Goal: Communication & Community: Ask a question

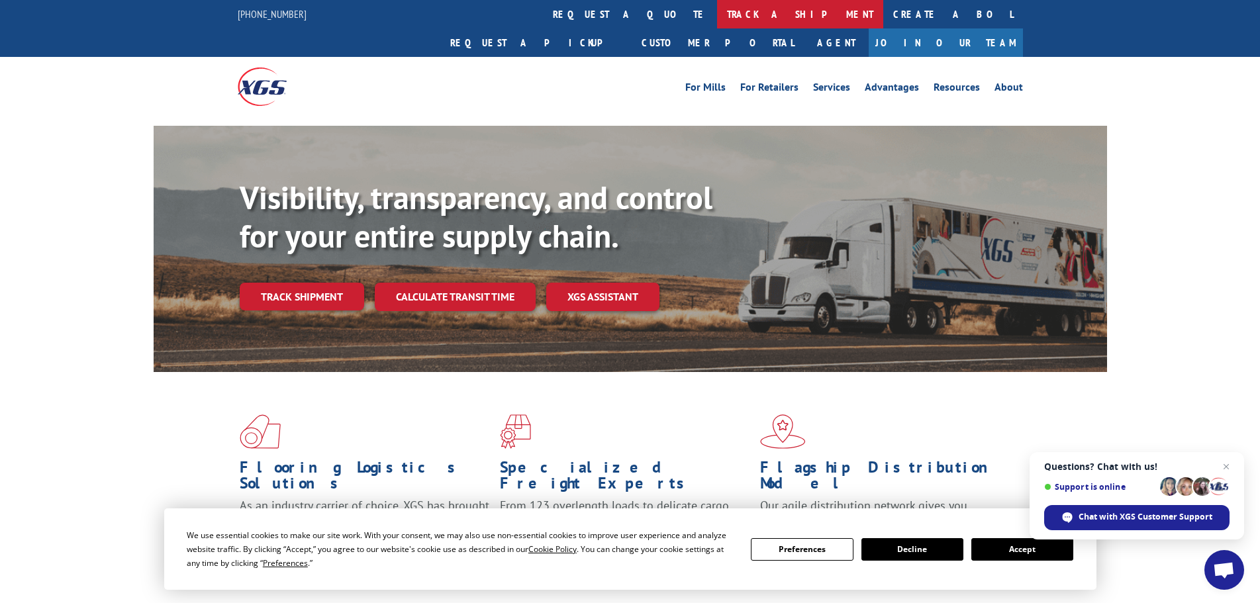
click at [717, 13] on link "track a shipment" at bounding box center [800, 14] width 166 height 28
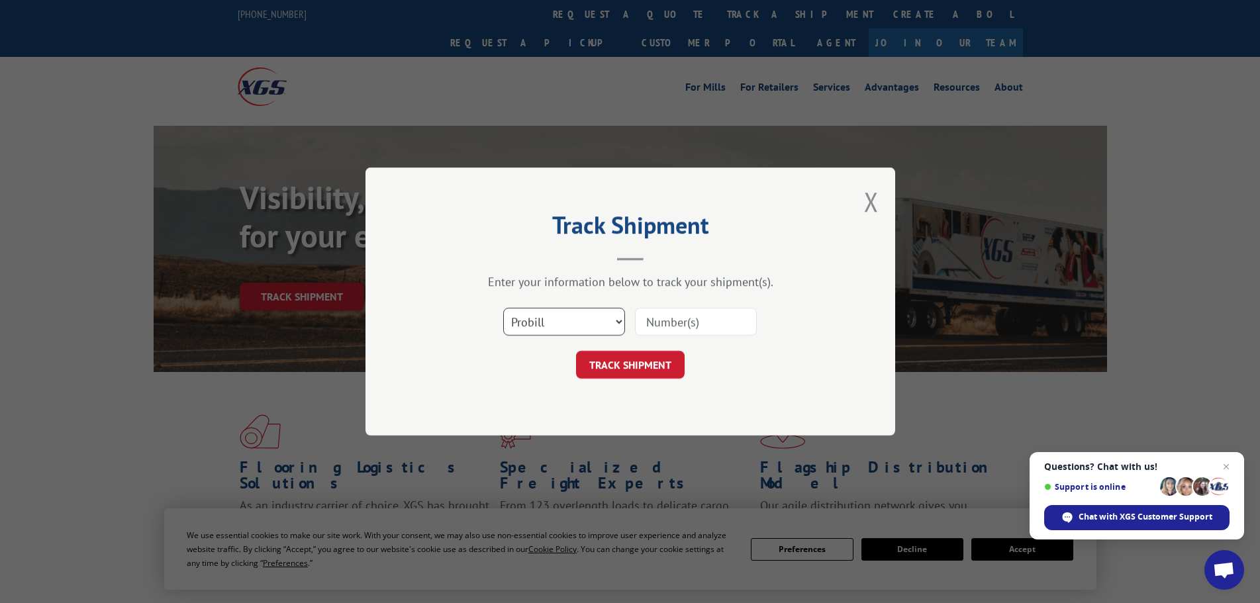
click at [615, 321] on select "Select category... Probill BOL PO" at bounding box center [564, 322] width 122 height 28
click at [675, 319] on input at bounding box center [696, 322] width 122 height 28
type input "17501941"
click at [643, 357] on button "TRACK SHIPMENT" at bounding box center [630, 365] width 109 height 28
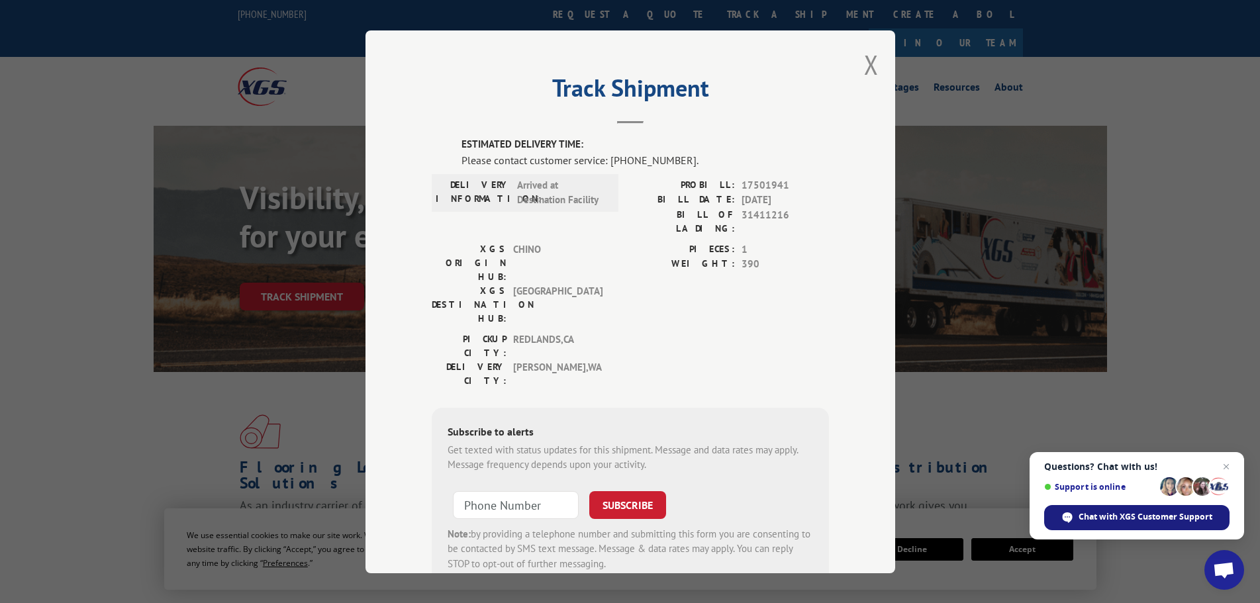
click at [1143, 522] on span "Chat with XGS Customer Support" at bounding box center [1146, 517] width 134 height 12
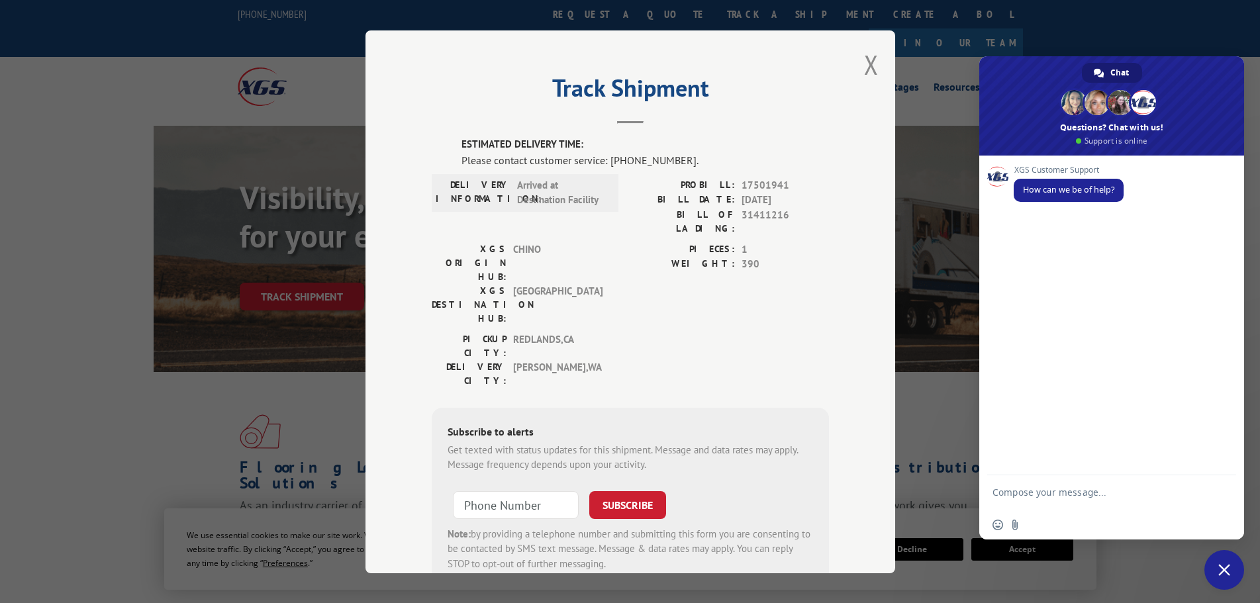
drag, startPoint x: 1035, startPoint y: 498, endPoint x: 1045, endPoint y: 471, distance: 28.9
click at [1040, 483] on form at bounding box center [1097, 494] width 209 height 38
type textarea "m"
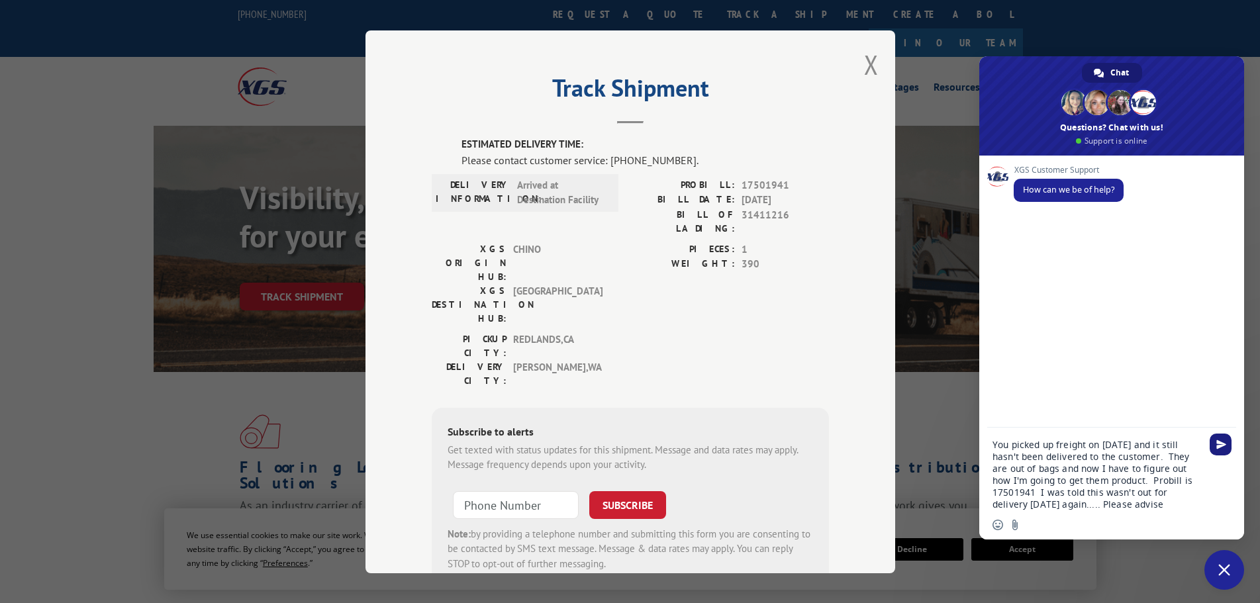
type textarea "You picked up freight on [DATE] and it still hasn't been delivered to the custo…"
click at [1218, 449] on span "Send" at bounding box center [1221, 445] width 10 height 10
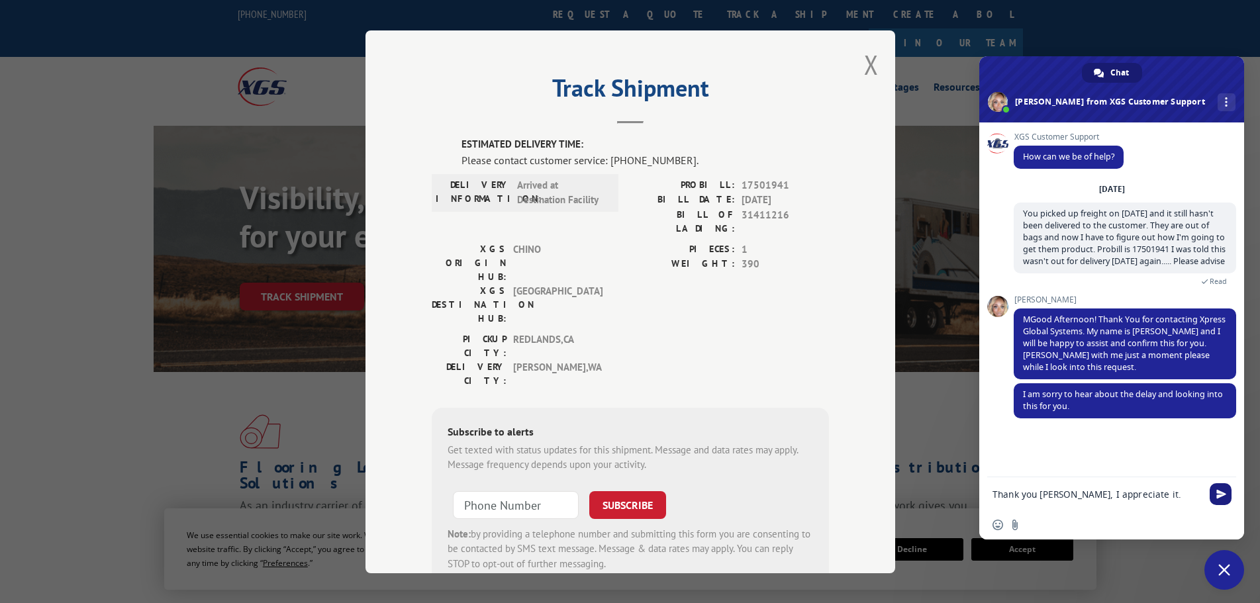
type textarea "Thank you [PERSON_NAME], I appreciate it."
click at [1220, 489] on span "Send" at bounding box center [1221, 494] width 10 height 10
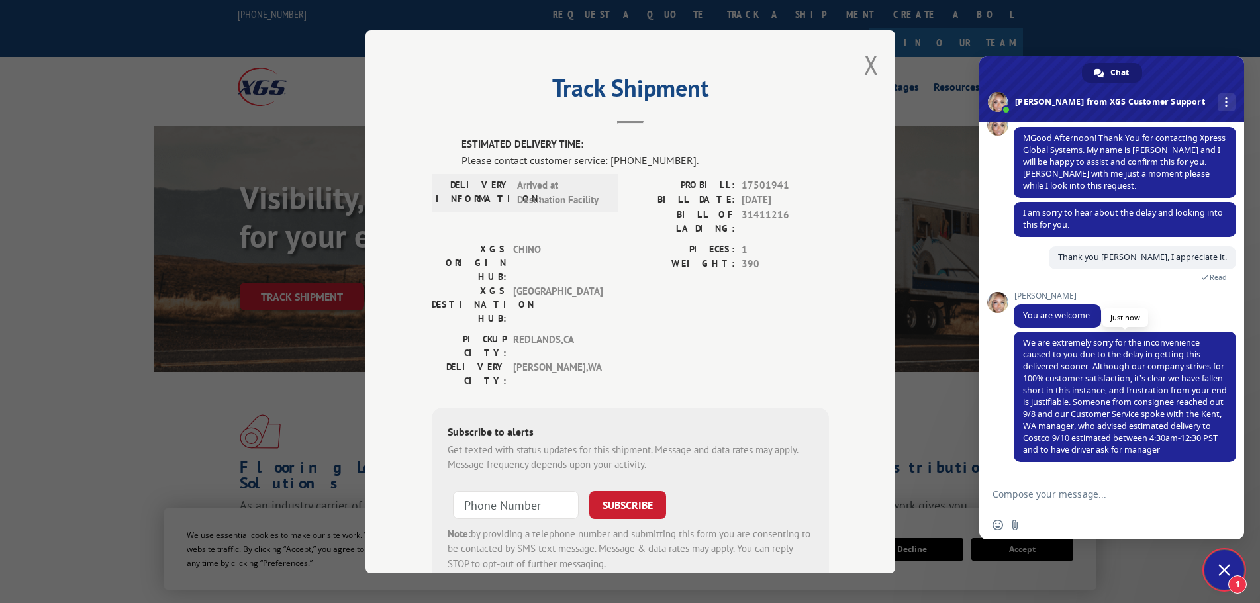
scroll to position [193, 0]
click at [1054, 501] on form at bounding box center [1097, 495] width 209 height 36
click at [1050, 492] on textarea "Compose your message..." at bounding box center [1097, 495] width 209 height 12
type textarea "t"
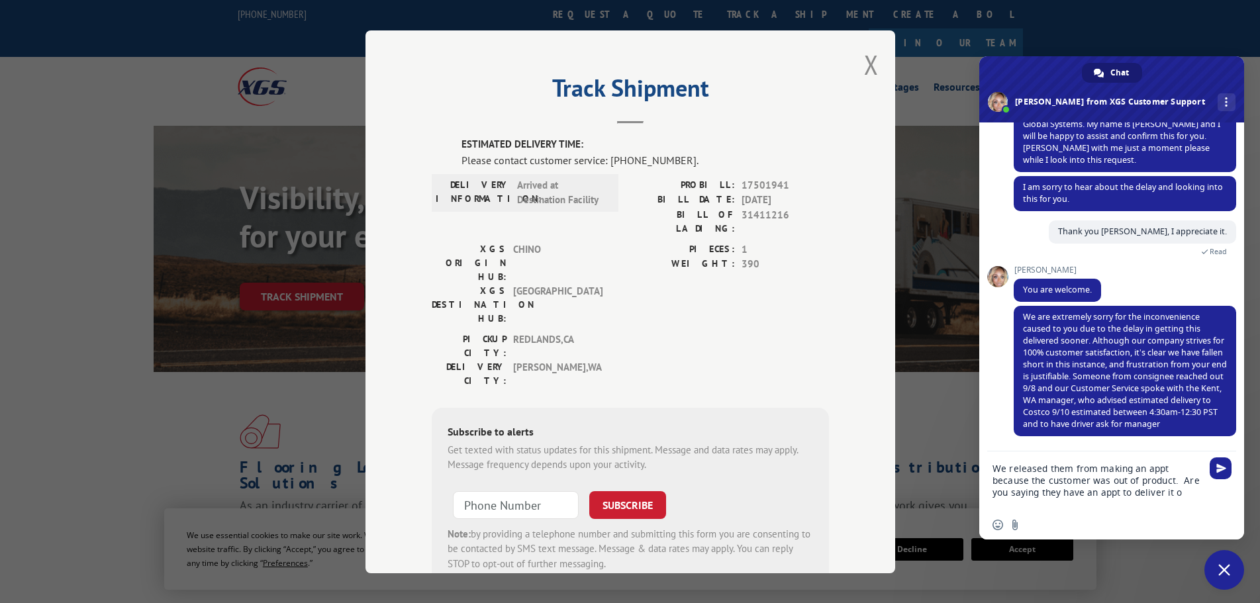
scroll to position [215, 0]
type textarea "We released them from making an appt because the customer was out of product. A…"
click at [1216, 469] on span "Send" at bounding box center [1221, 469] width 10 height 10
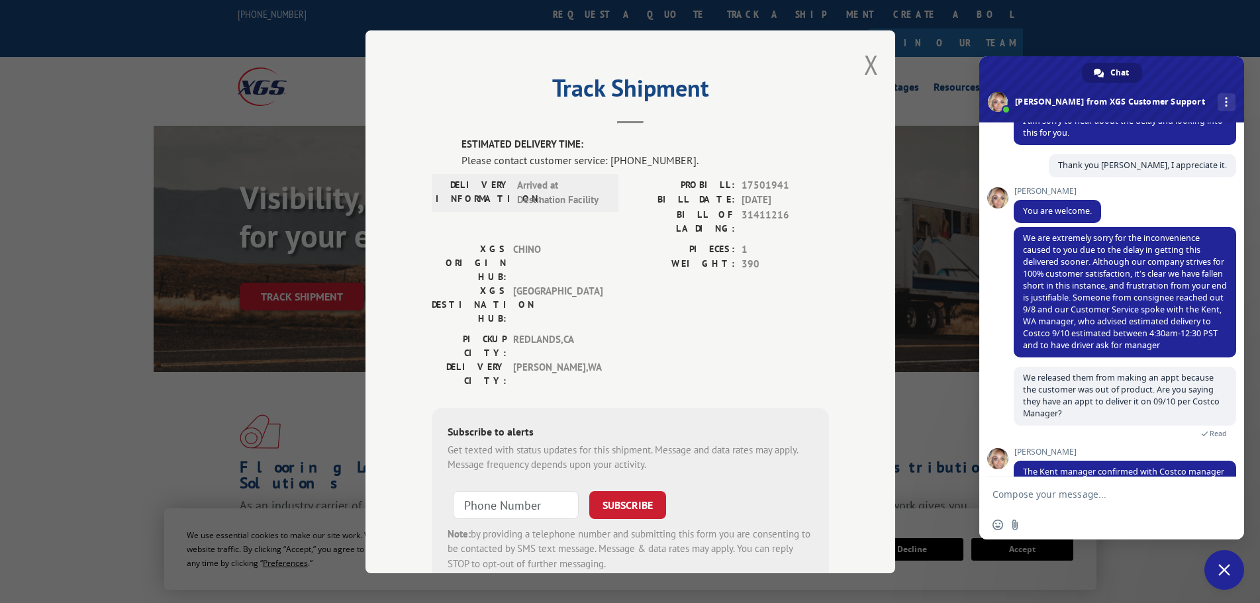
scroll to position [319, 0]
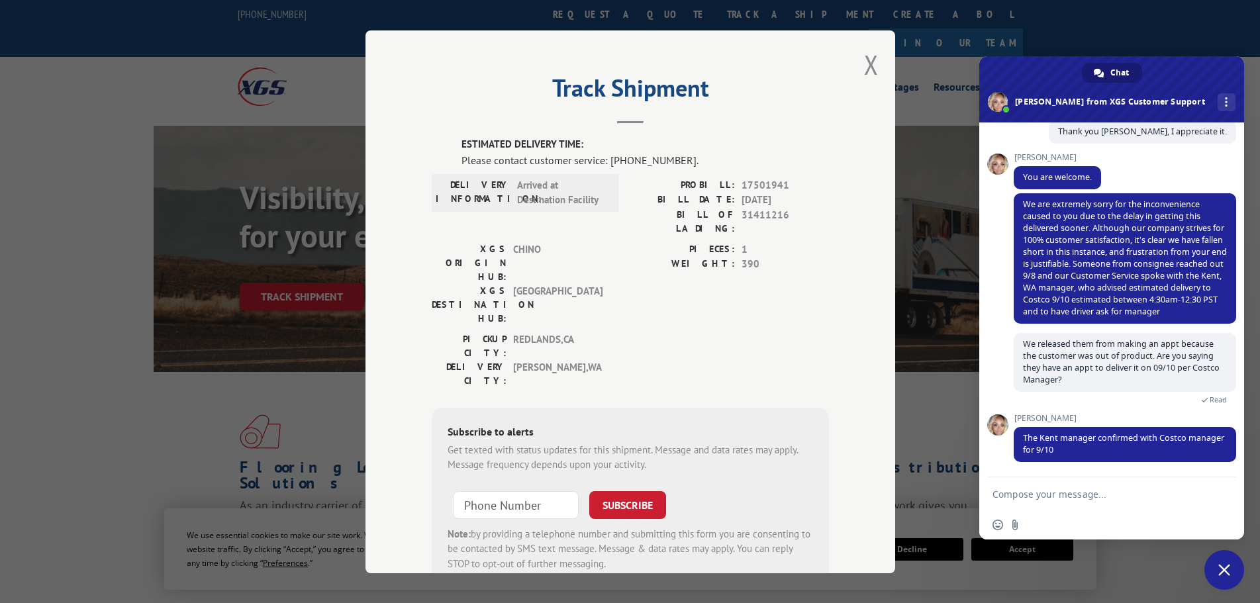
click at [1031, 506] on form at bounding box center [1097, 495] width 209 height 36
click at [1038, 525] on div "Insert an emoji Send a file" at bounding box center [1111, 525] width 265 height 29
click at [1041, 493] on textarea "Compose your message..." at bounding box center [1097, 495] width 209 height 12
type textarea "Who is the Kent Manager?"
click at [1218, 493] on span "Send" at bounding box center [1221, 494] width 10 height 10
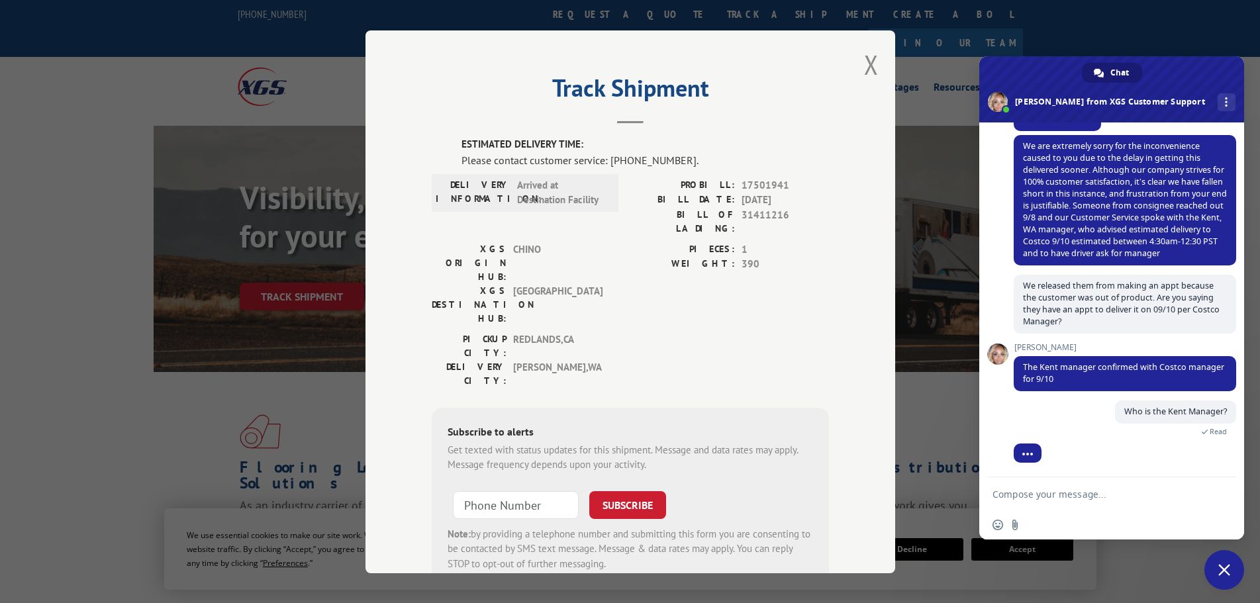
scroll to position [397, 0]
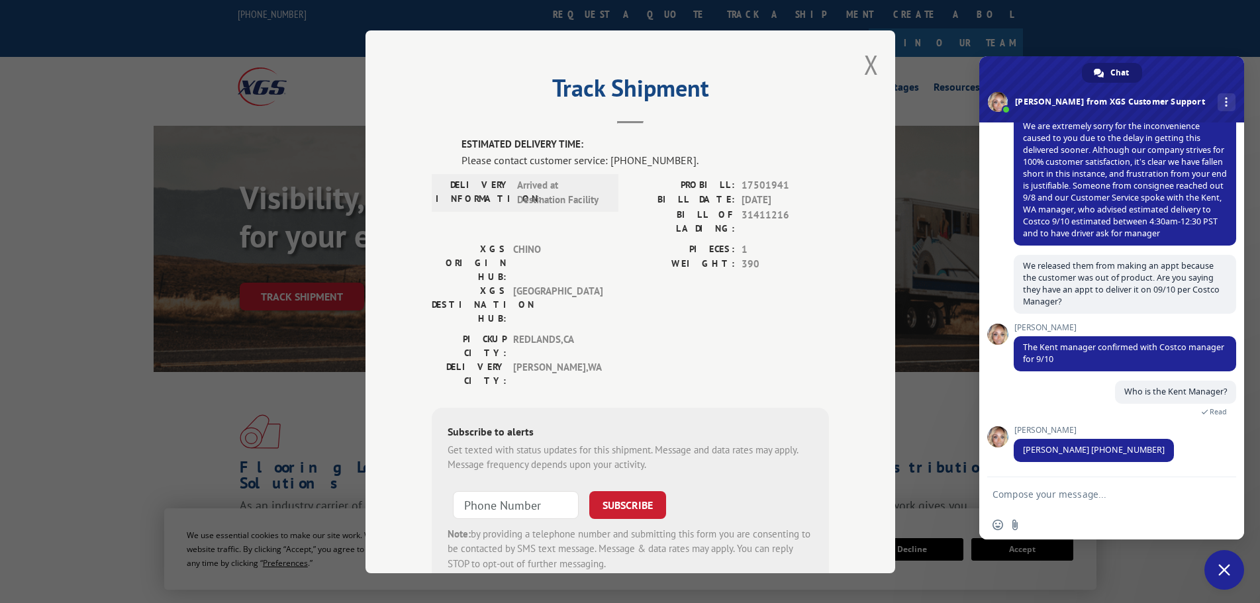
click at [1027, 498] on textarea "Compose your message..." at bounding box center [1097, 495] width 209 height 12
type textarea "Is he with Xpress Global?"
click at [1218, 490] on span "Send" at bounding box center [1221, 494] width 10 height 10
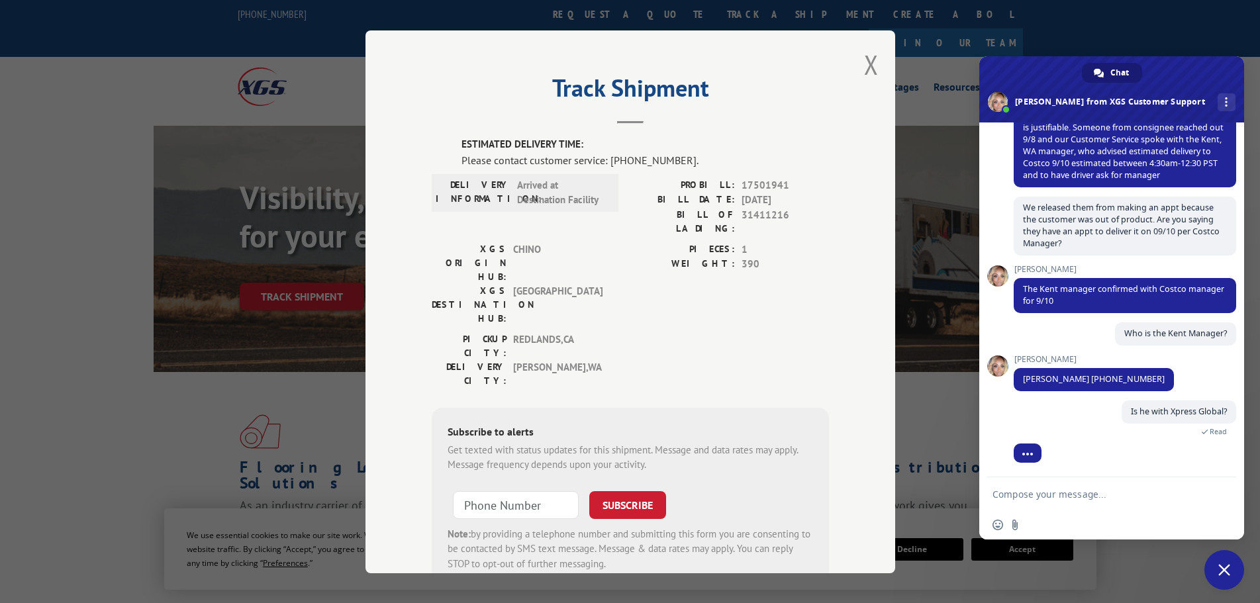
scroll to position [455, 0]
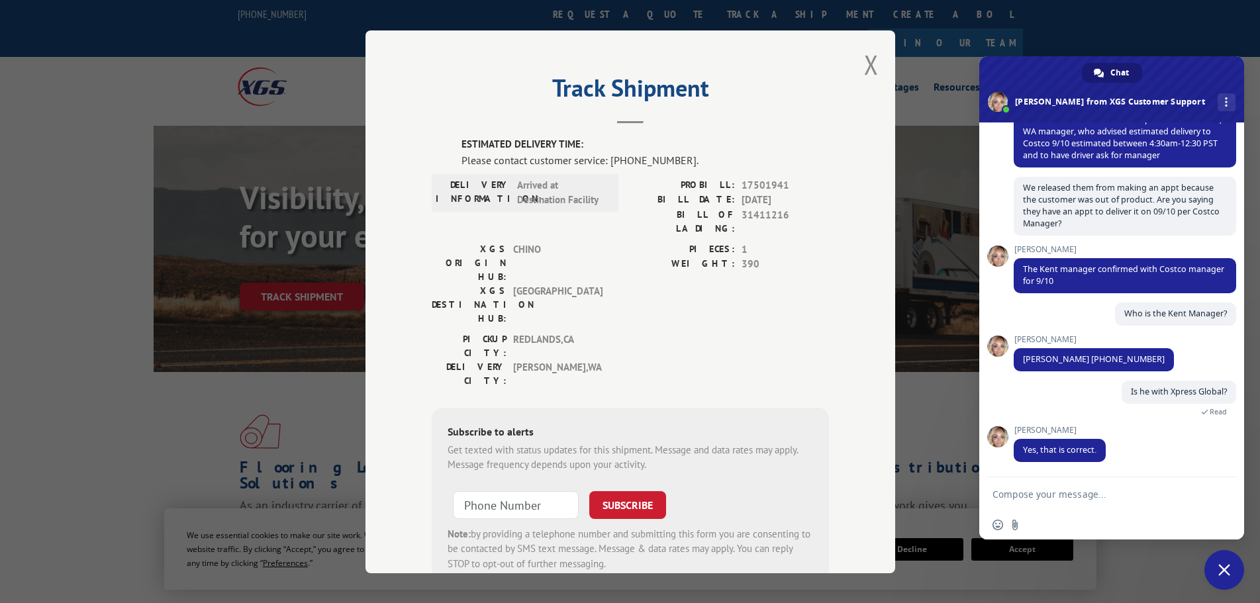
click at [1036, 497] on textarea "Compose your message..." at bounding box center [1097, 495] width 209 height 12
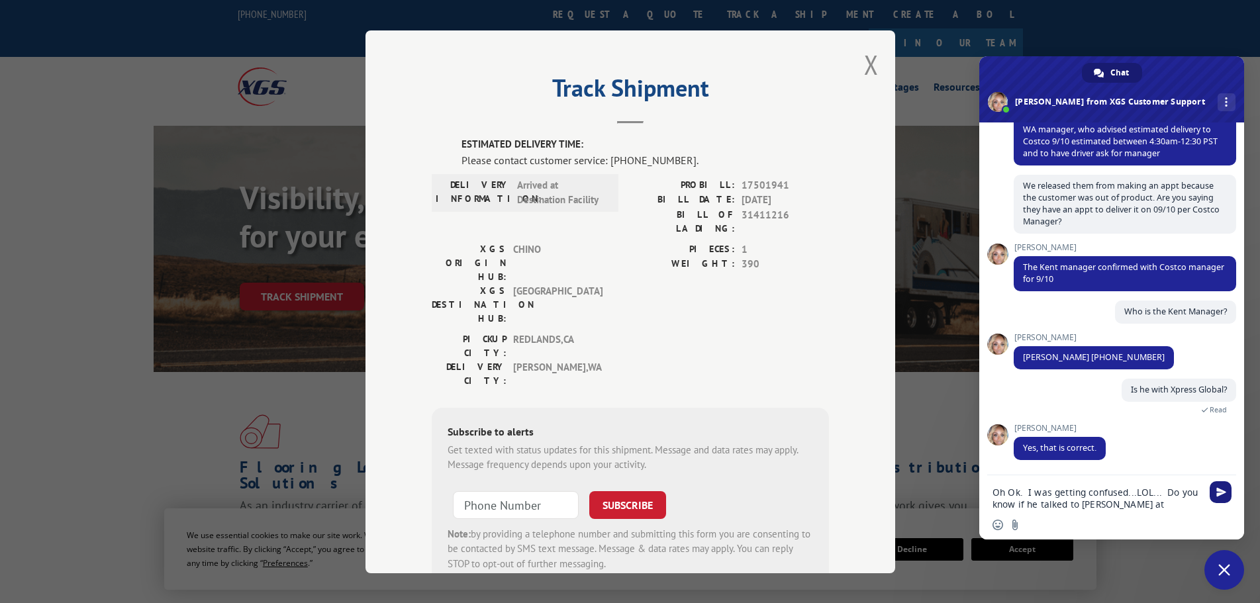
type textarea "Oh Ok. I was getting confused...LOL... Do you know if he talked to [PERSON_NAME…"
click at [1220, 493] on span "Send" at bounding box center [1221, 492] width 10 height 10
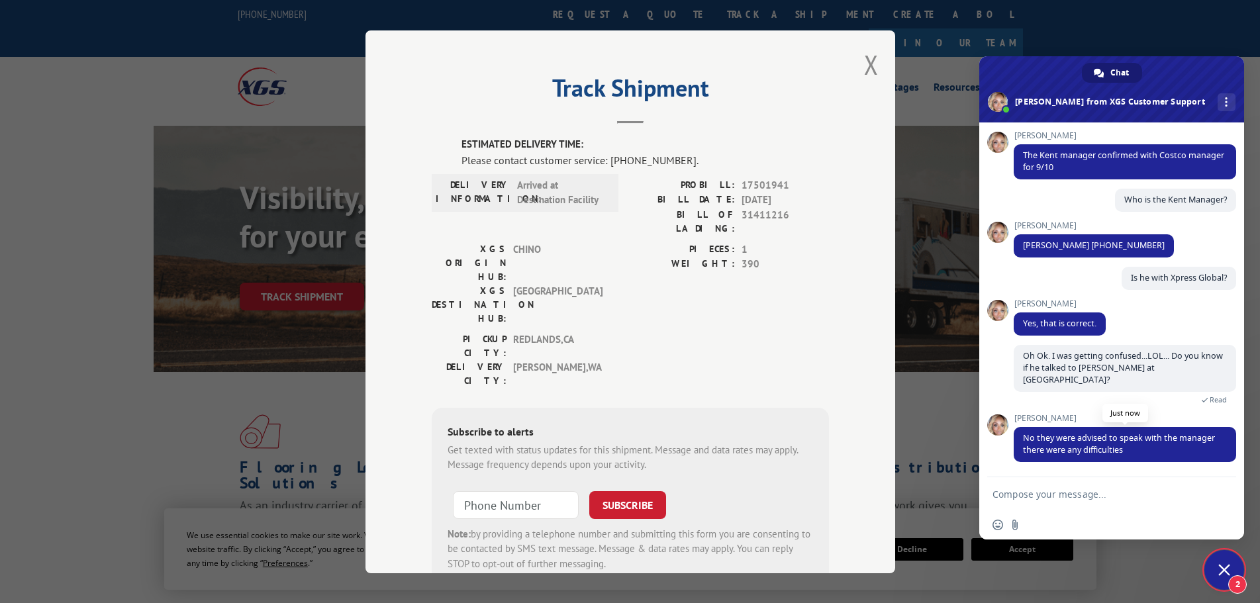
scroll to position [616, 0]
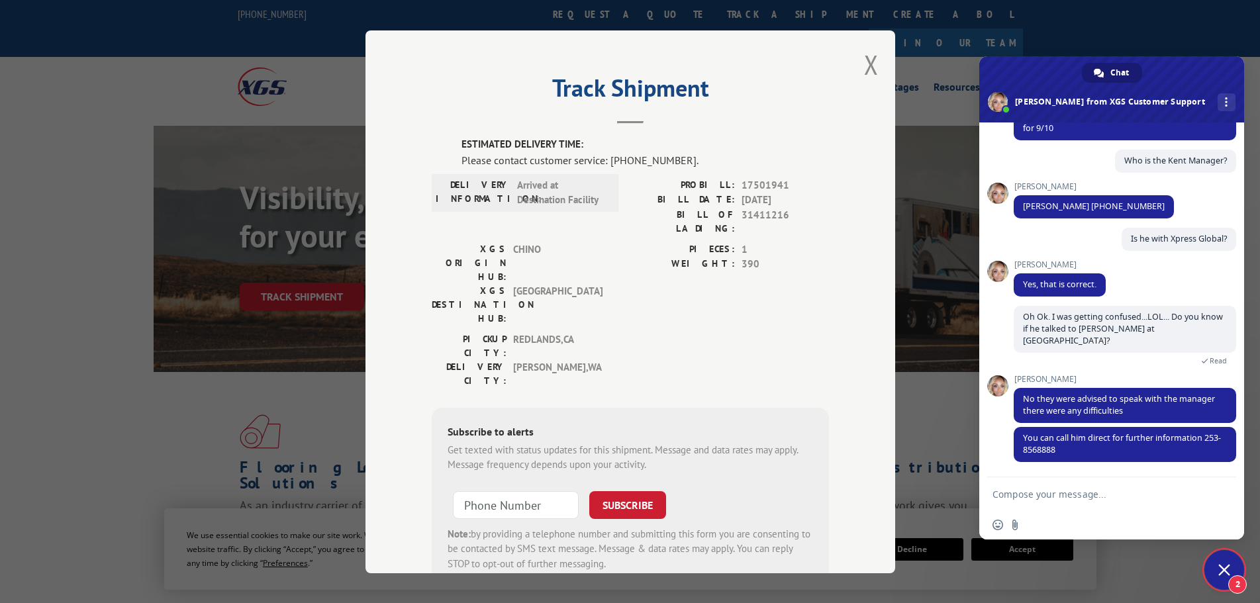
click at [1019, 499] on textarea "Compose your message..." at bounding box center [1097, 495] width 209 height 12
type textarea "o"
type textarea "Ok, thank you."
click at [1224, 491] on span "Send" at bounding box center [1221, 494] width 10 height 10
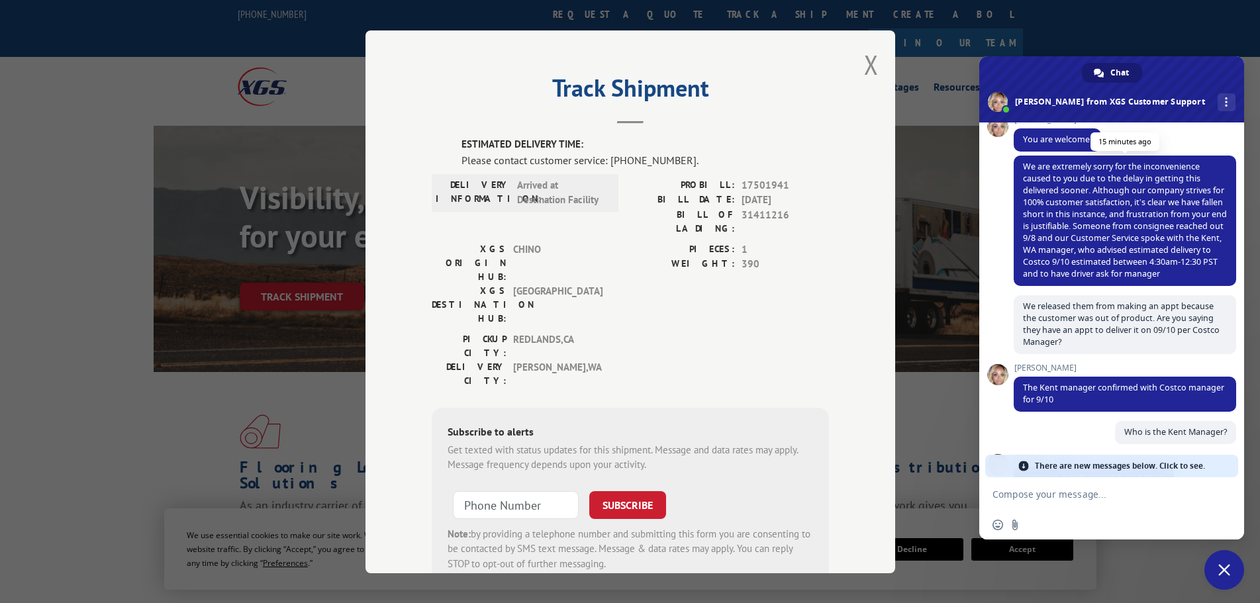
scroll to position [266, 0]
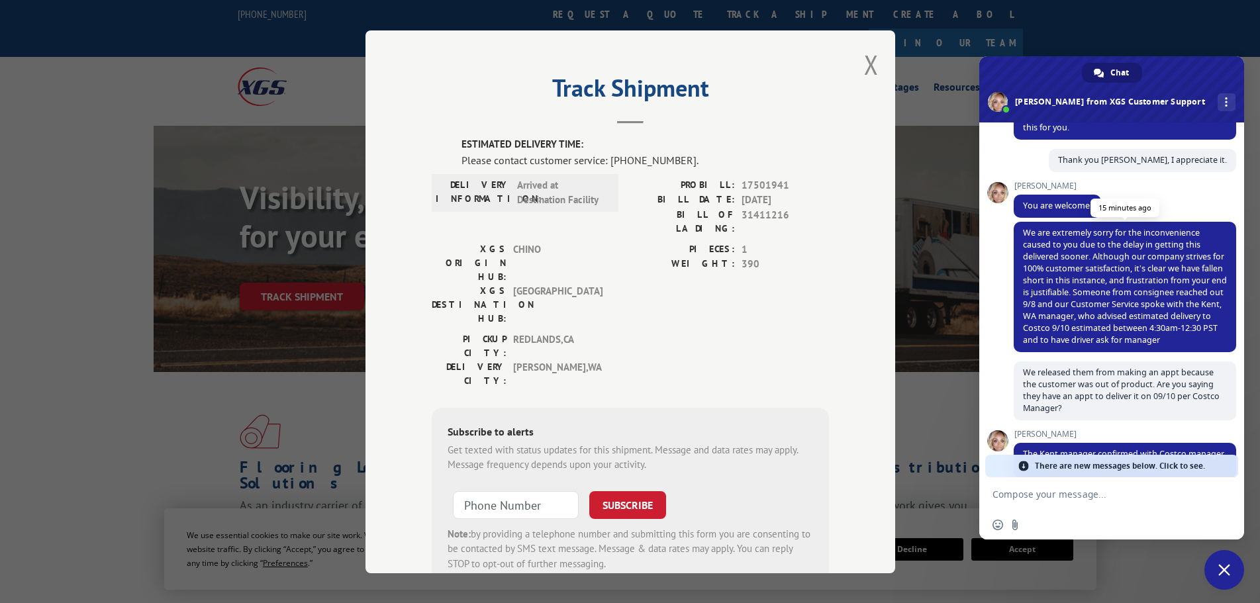
click at [1022, 242] on span "We are extremely sorry for the inconvenience caused to you due to the delay in …" at bounding box center [1125, 287] width 222 height 130
drag, startPoint x: 1022, startPoint y: 242, endPoint x: 995, endPoint y: 215, distance: 38.9
click at [1014, 211] on div "XGS Customer Support How can we be of help? [DATE] You picked up freight on [DA…" at bounding box center [1125, 38] width 222 height 345
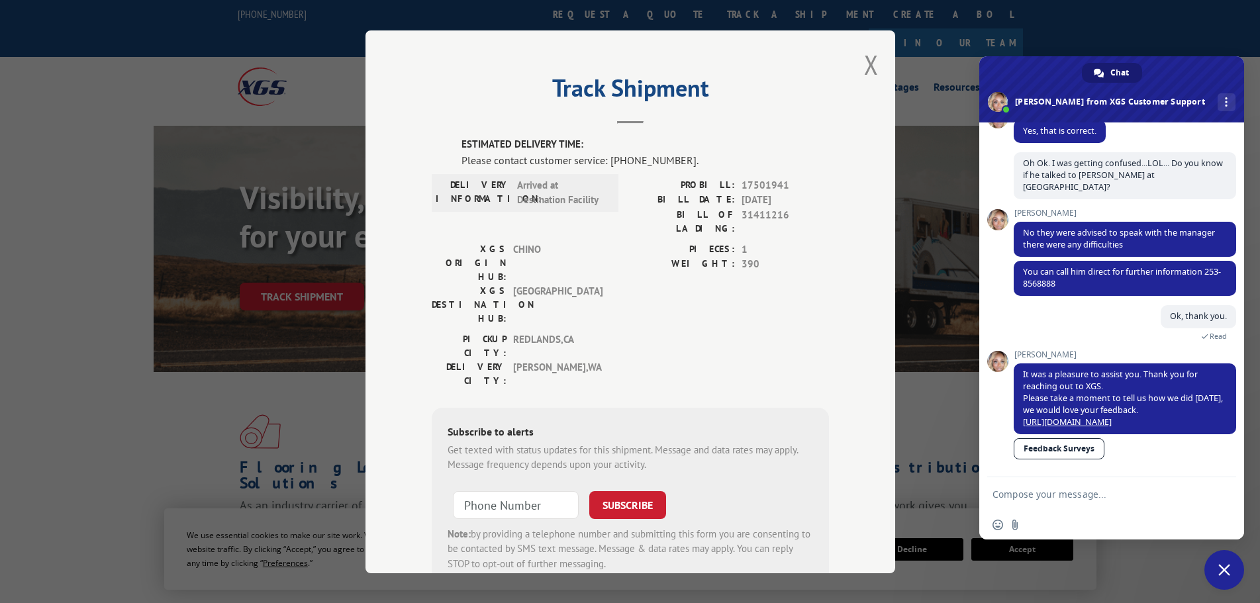
scroll to position [781, 0]
click at [1224, 570] on span "Close chat" at bounding box center [1224, 570] width 12 height 12
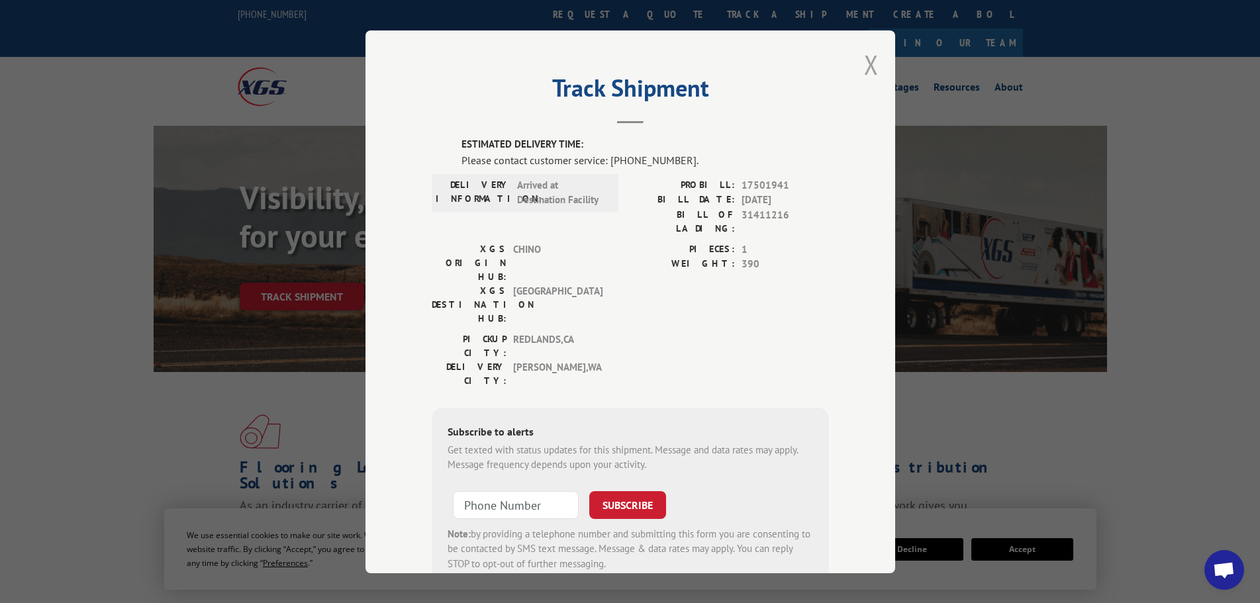
click at [864, 67] on button "Close modal" at bounding box center [871, 64] width 15 height 35
